Goal: Task Accomplishment & Management: Manage account settings

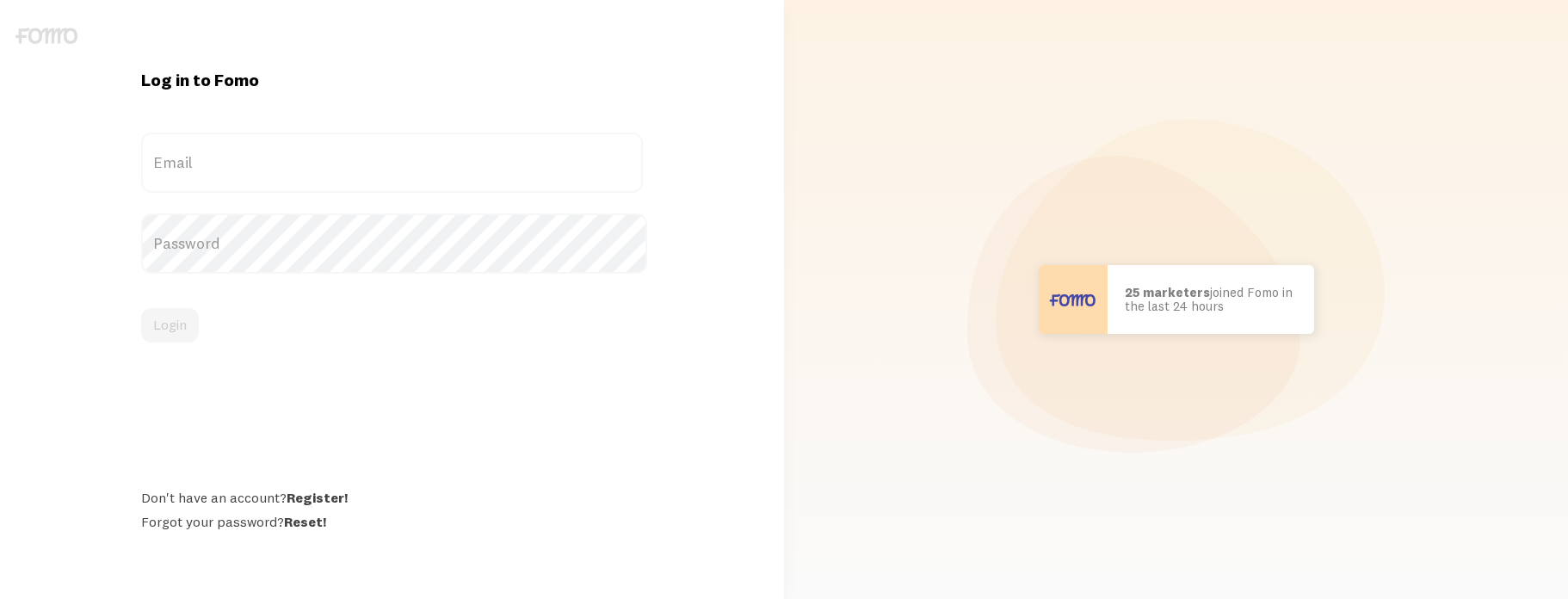
drag, startPoint x: 0, startPoint y: 0, endPoint x: 318, endPoint y: 160, distance: 356.0
click at [318, 160] on label "Email" at bounding box center [392, 162] width 501 height 60
click at [318, 160] on input "Email" at bounding box center [392, 162] width 501 height 60
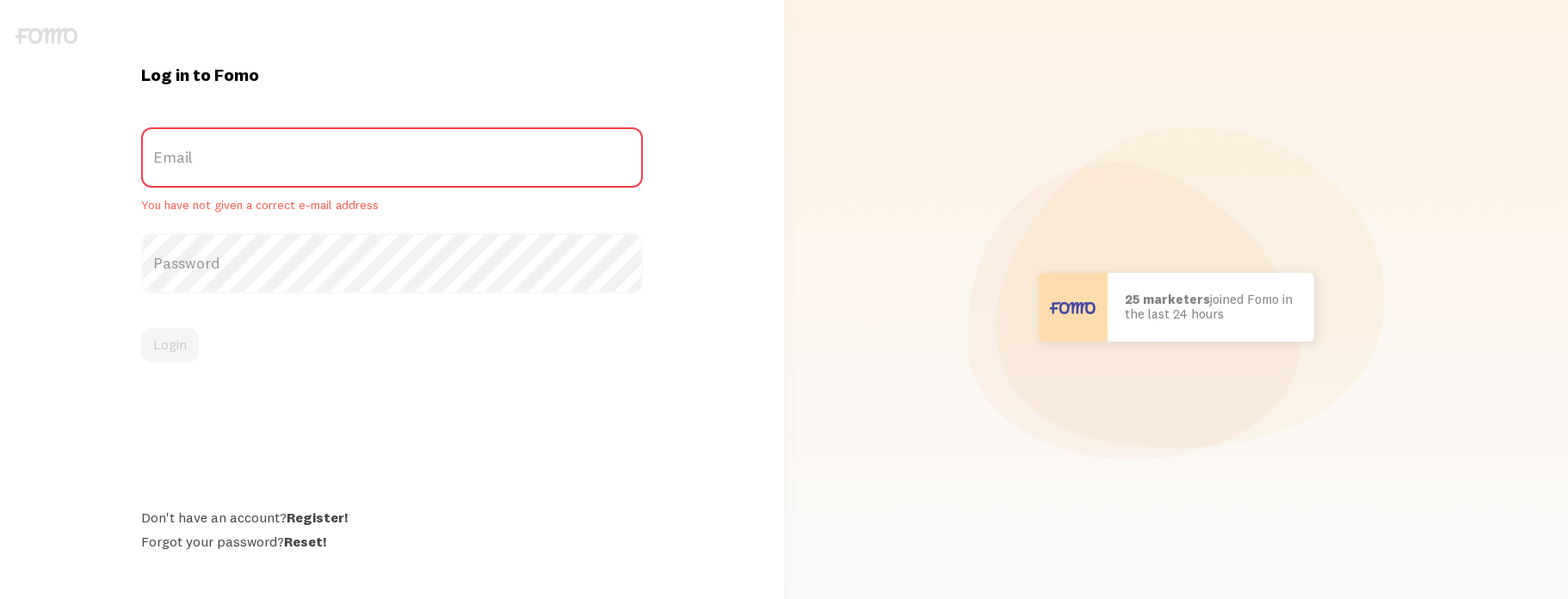
click at [318, 161] on label "Email" at bounding box center [392, 157] width 501 height 60
click at [318, 161] on input "Email" at bounding box center [392, 157] width 501 height 60
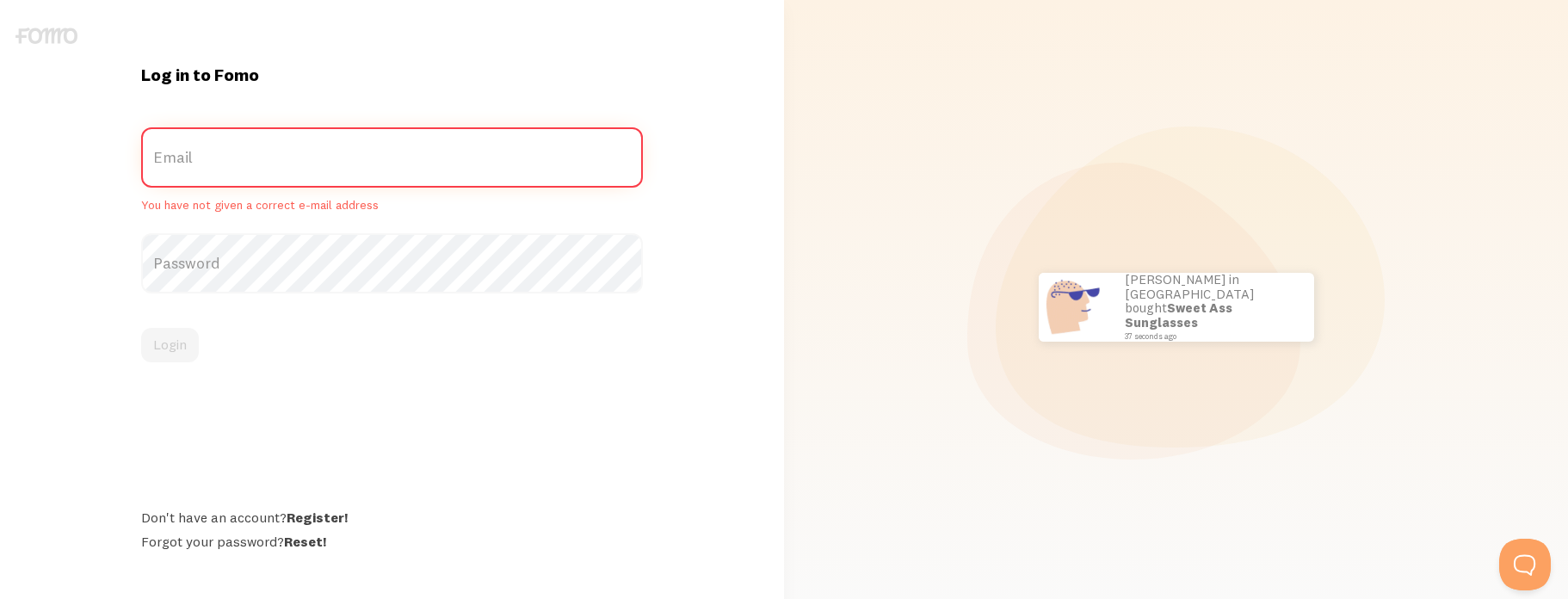
type input "[EMAIL_ADDRESS][DOMAIN_NAME]"
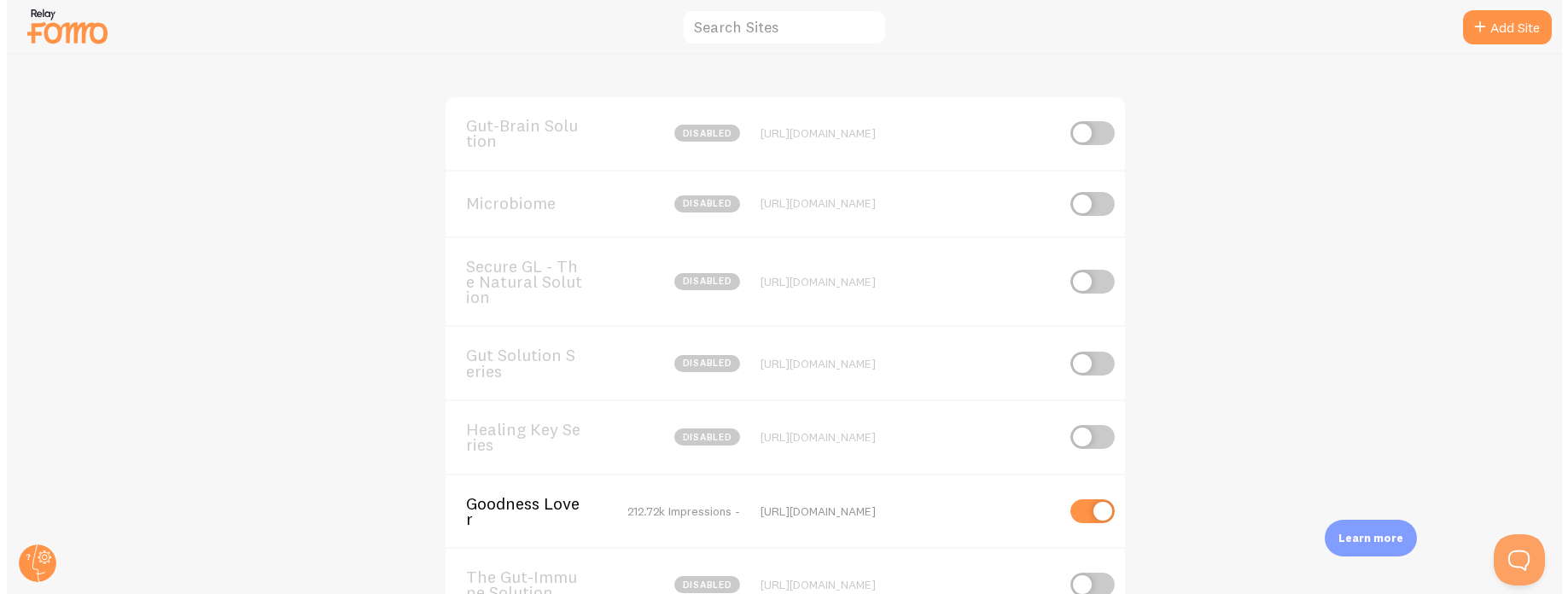
scroll to position [560, 0]
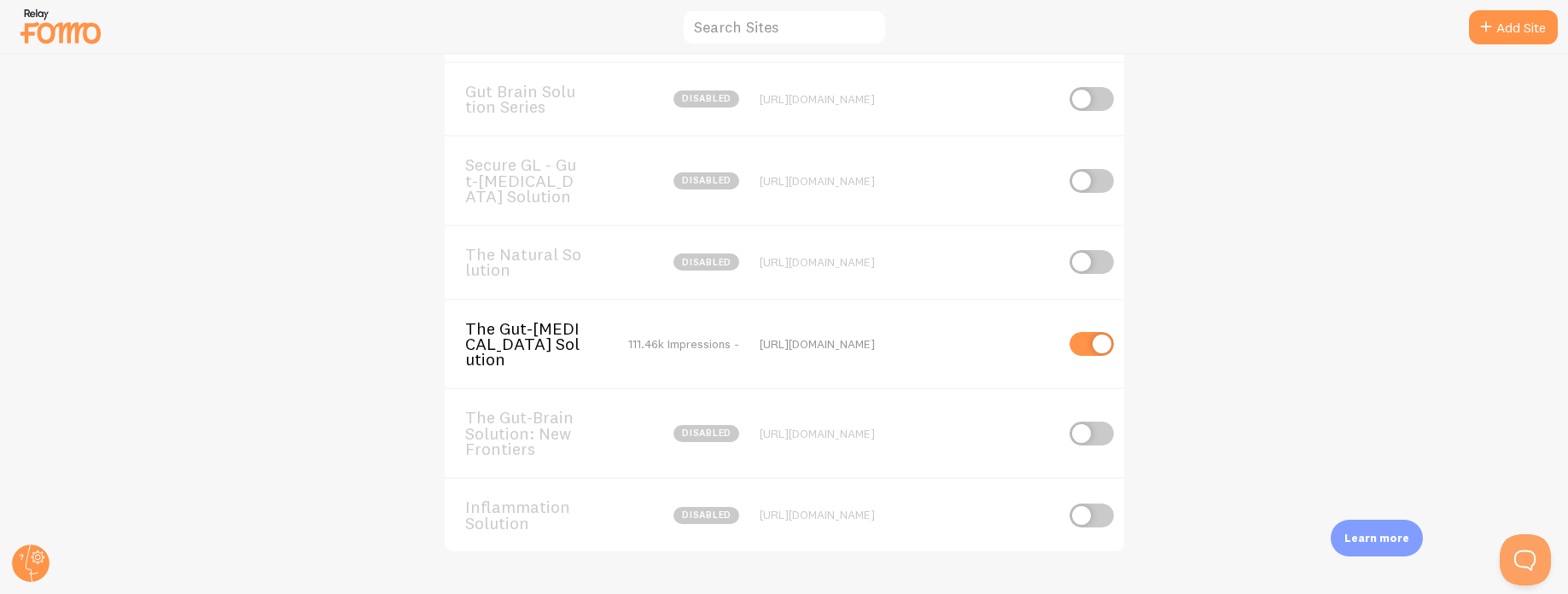
click at [530, 351] on span "The Gut-Autoimmune Solution" at bounding box center [534, 344] width 138 height 47
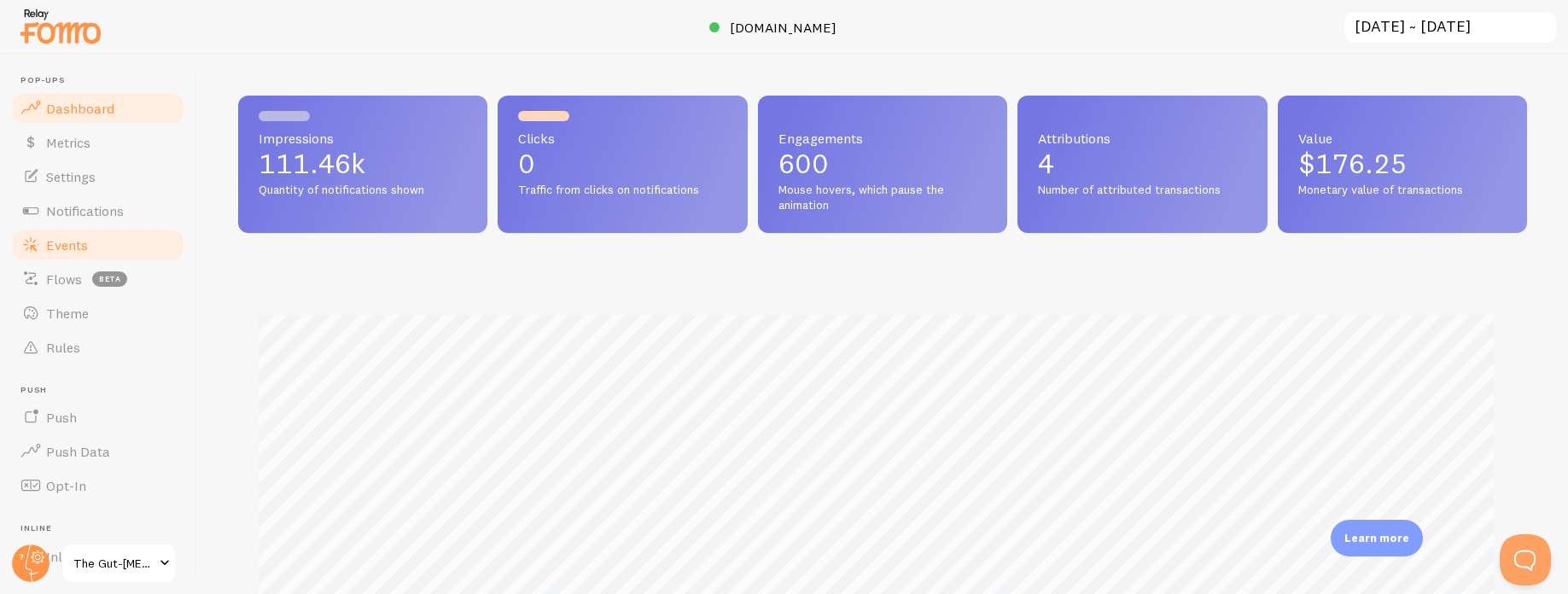
click at [106, 235] on link "Events" at bounding box center [99, 245] width 176 height 34
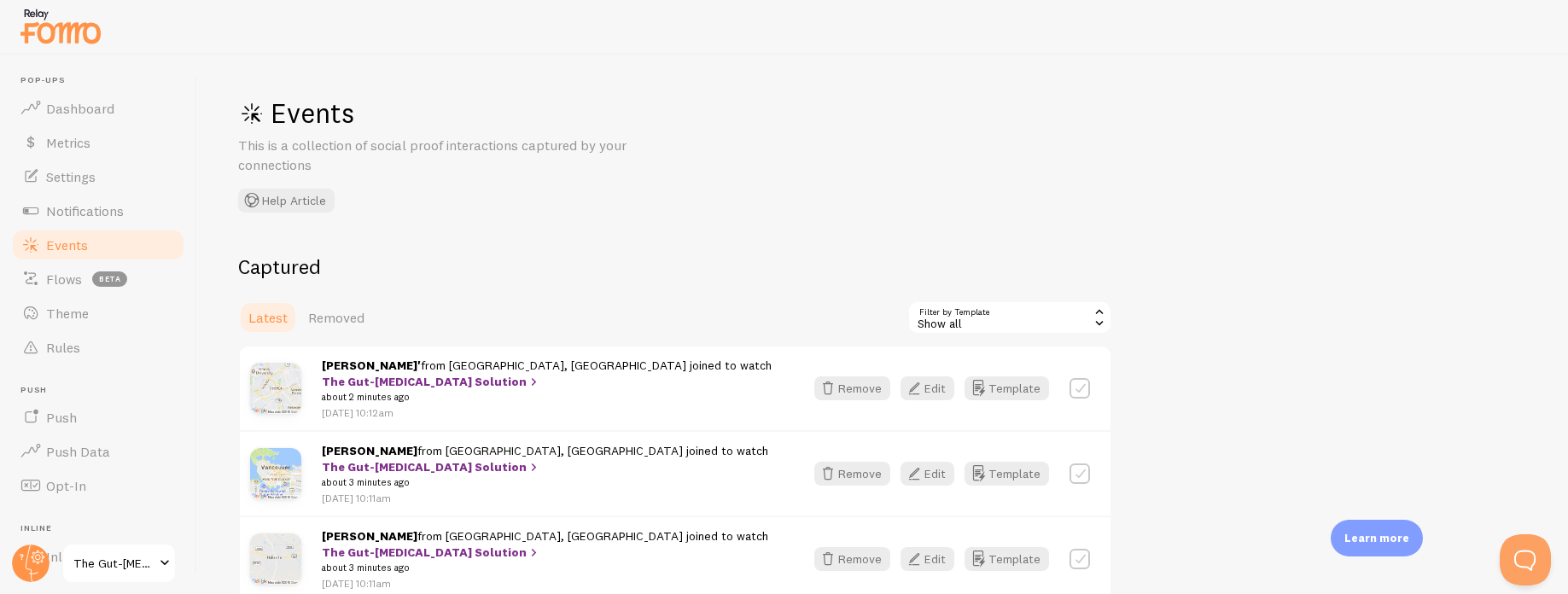
click at [989, 314] on div "Show all" at bounding box center [1010, 317] width 205 height 34
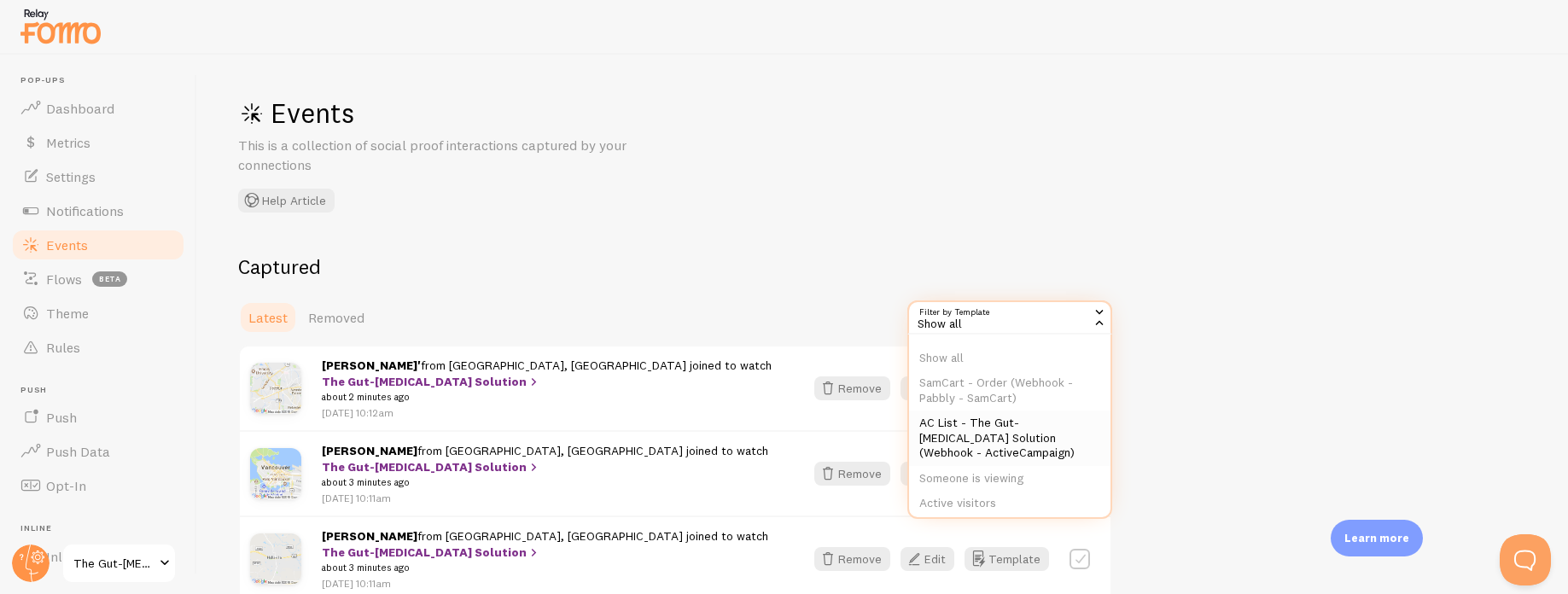
scroll to position [20, 0]
click at [1013, 389] on li "SamCart - Order (Webhook - Pabbly - SamCart)" at bounding box center [1010, 376] width 202 height 40
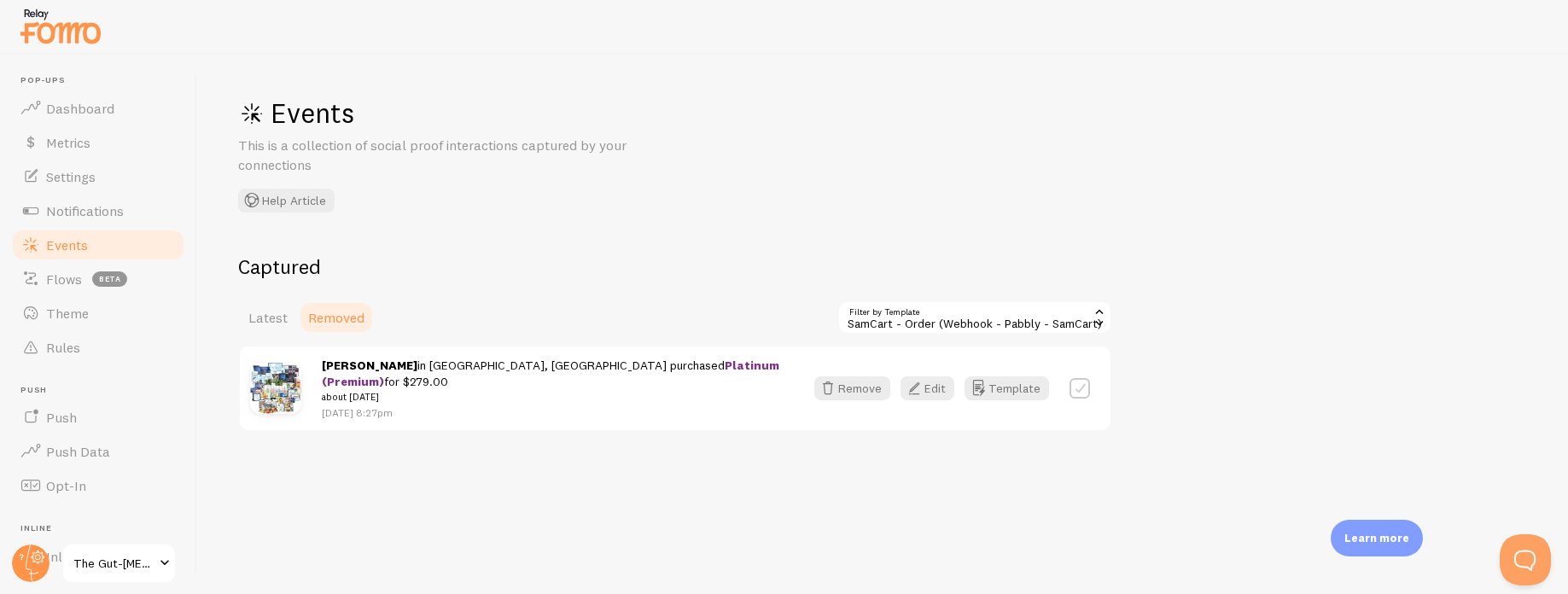
click at [336, 318] on span "Removed" at bounding box center [336, 317] width 56 height 17
